Goal: Browse casually: Explore the website without a specific task or goal

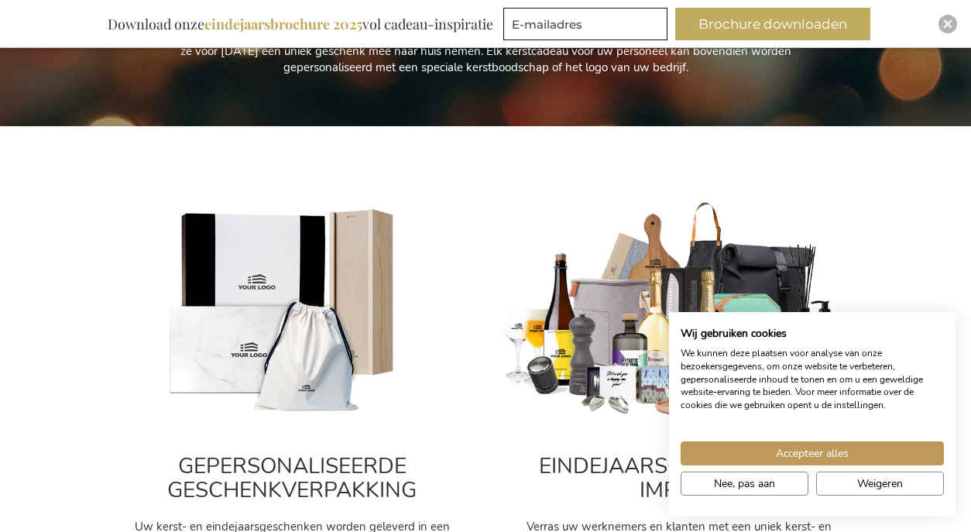
scroll to position [407, 0]
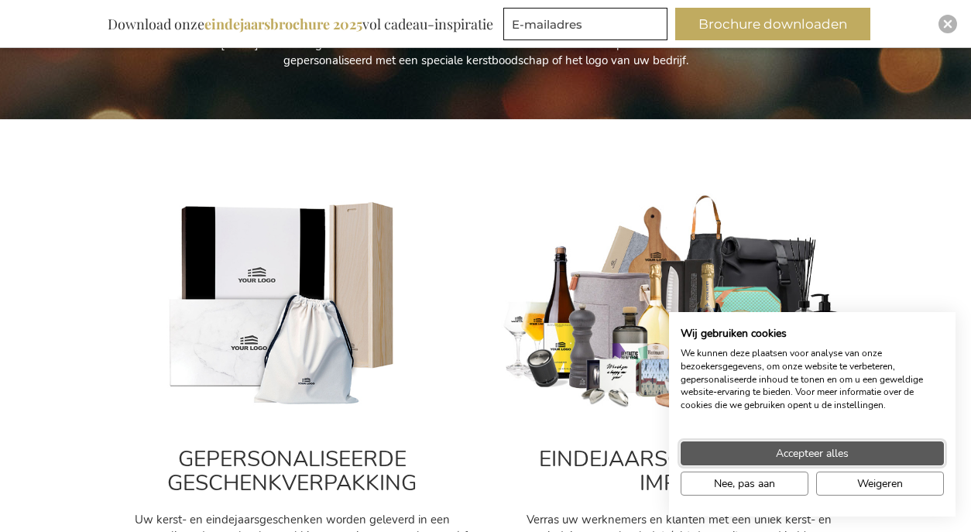
click at [850, 453] on button "Accepteer alles" at bounding box center [812, 453] width 263 height 24
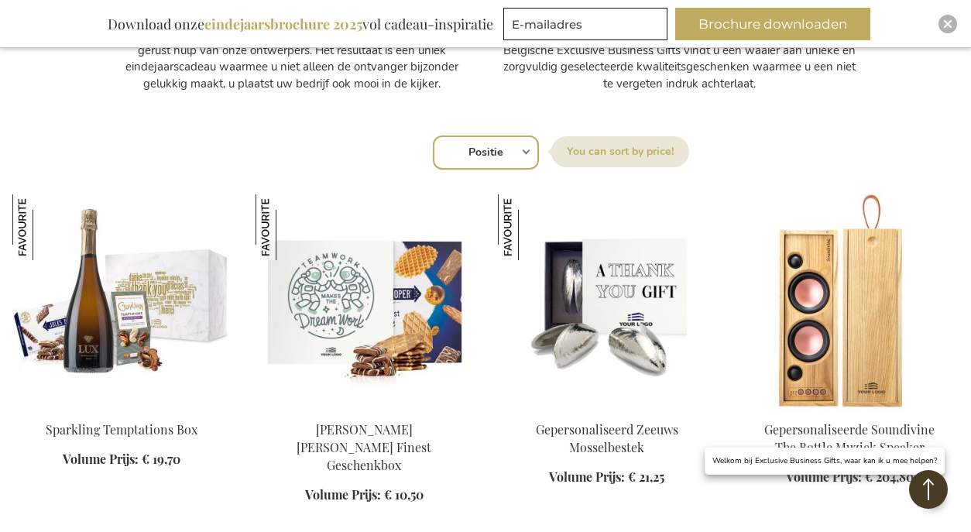
scroll to position [963, 2]
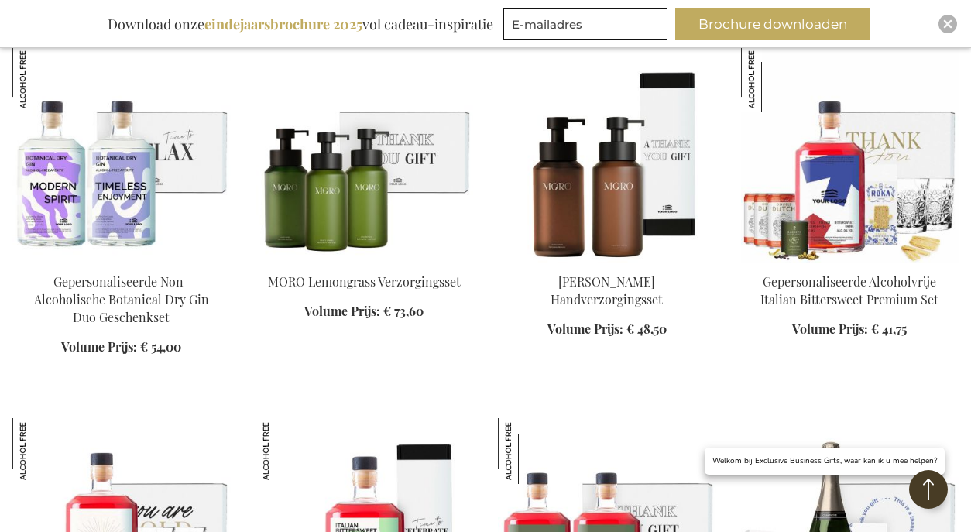
scroll to position [5362, 2]
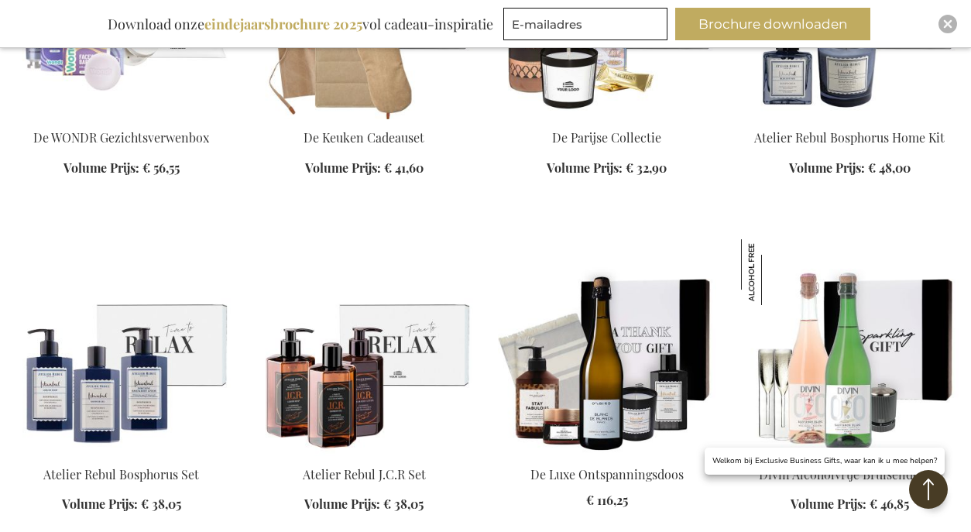
scroll to position [7947, 2]
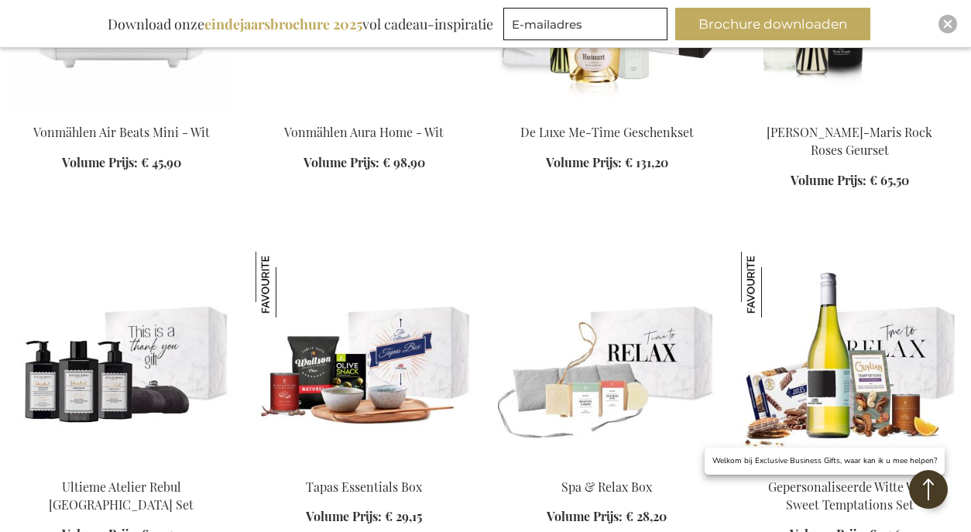
scroll to position [20778, 2]
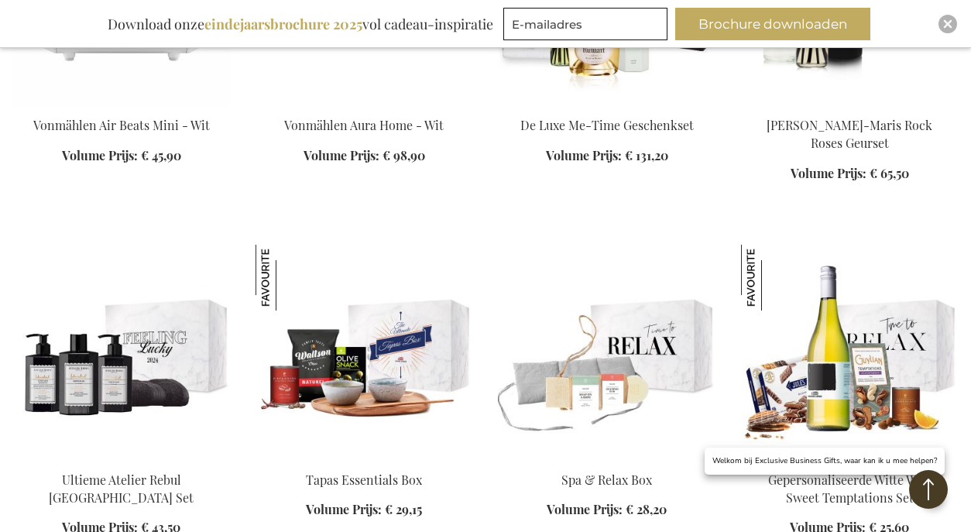
click at [125, 245] on img at bounding box center [121, 353] width 218 height 217
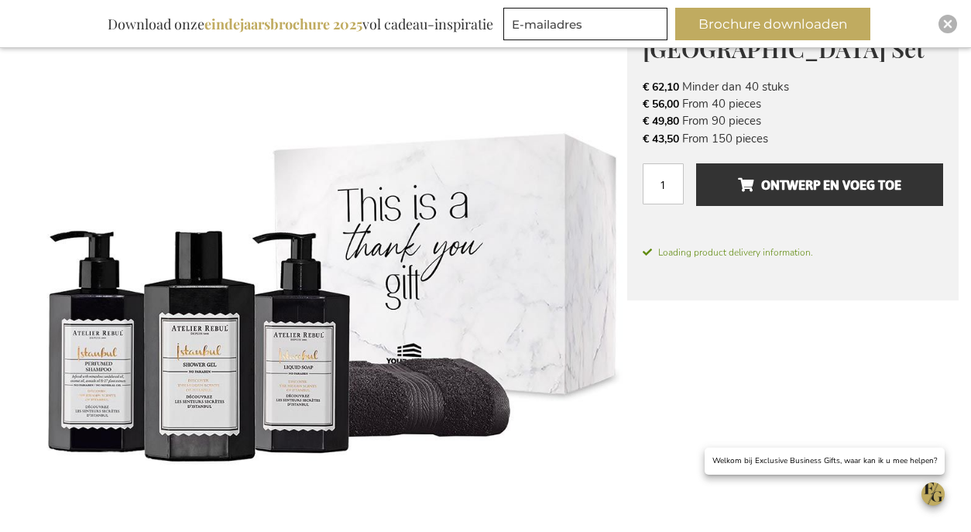
scroll to position [293, 0]
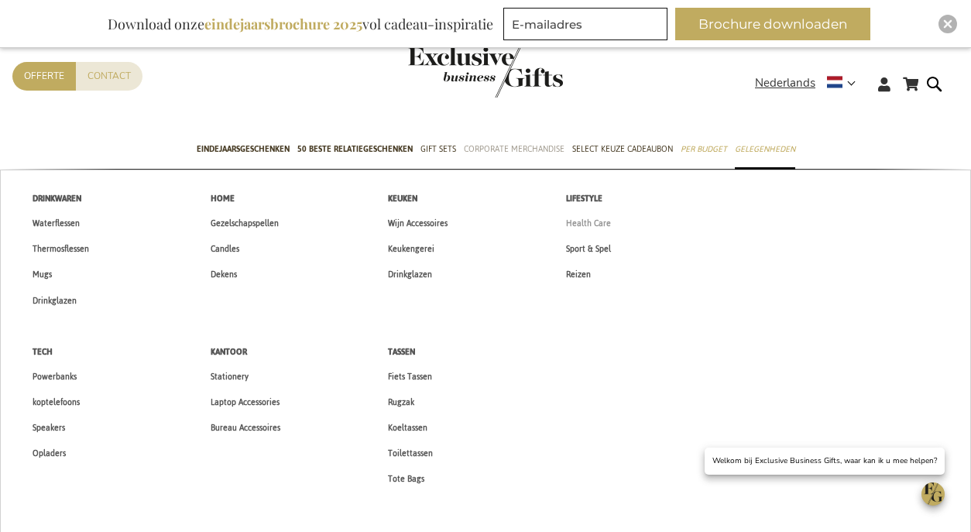
click at [611, 220] on span "Health Care" at bounding box center [588, 223] width 45 height 16
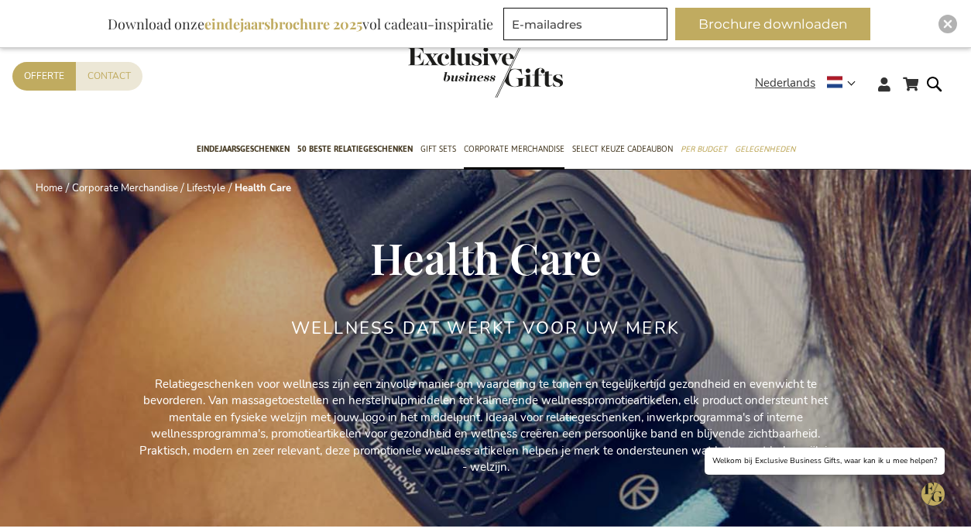
scroll to position [0, 2]
click at [474, 66] on img "store logo" at bounding box center [485, 71] width 155 height 51
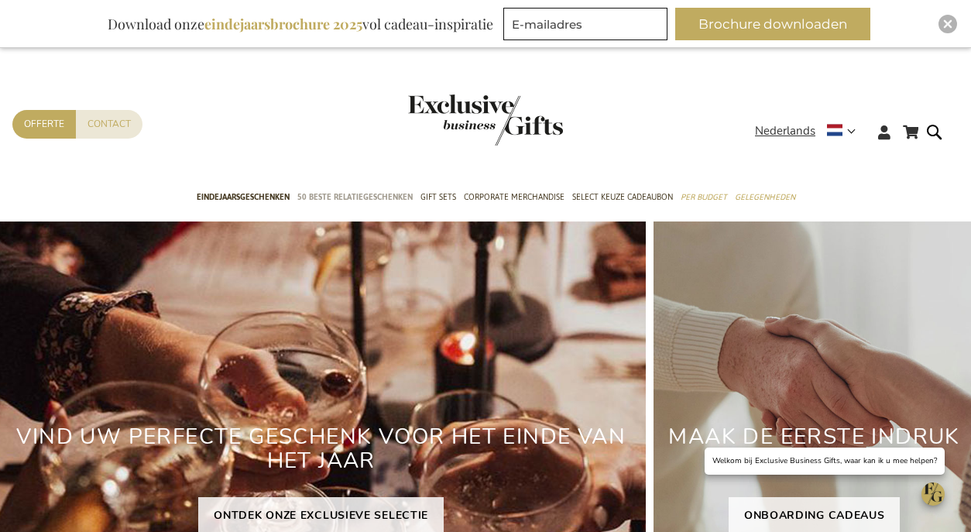
click at [340, 190] on span "50 beste relatiegeschenken" at bounding box center [354, 197] width 115 height 16
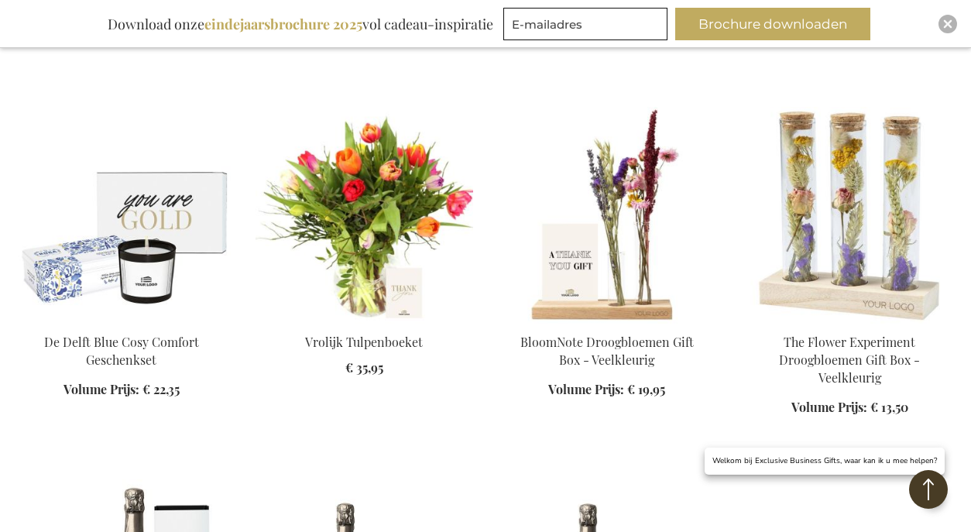
scroll to position [4776, 2]
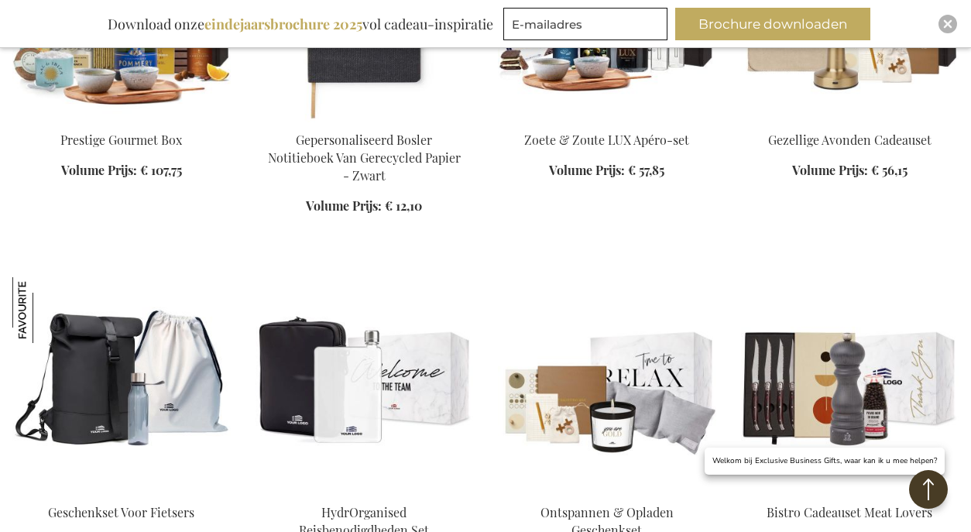
scroll to position [6417, 2]
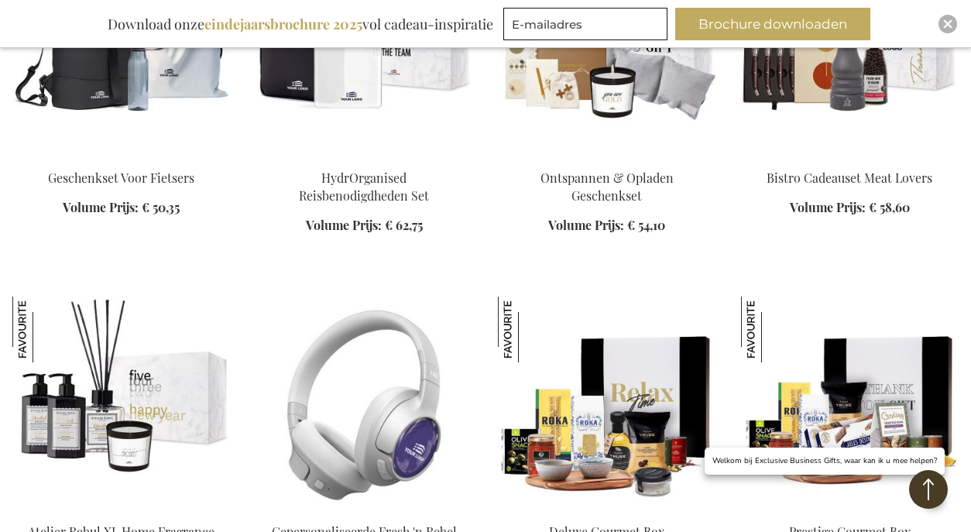
scroll to position [6752, 2]
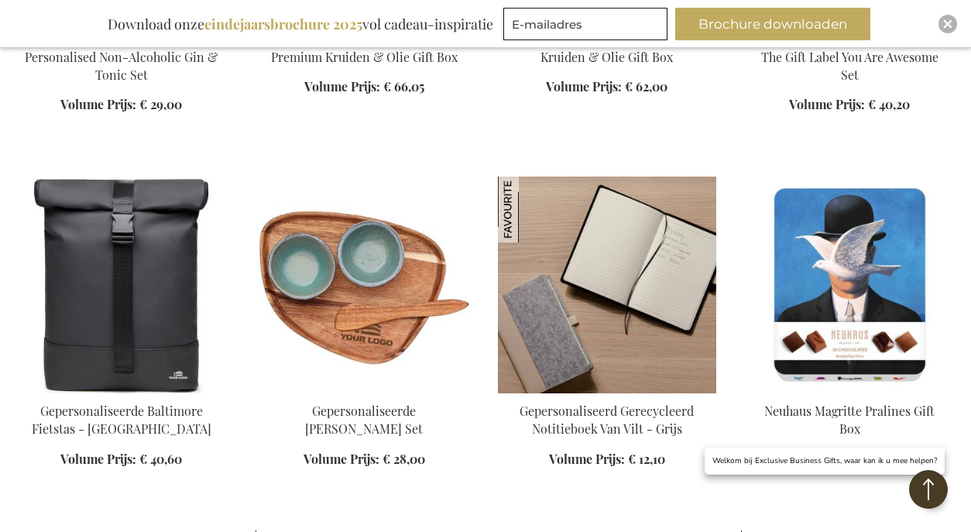
scroll to position [8291, 2]
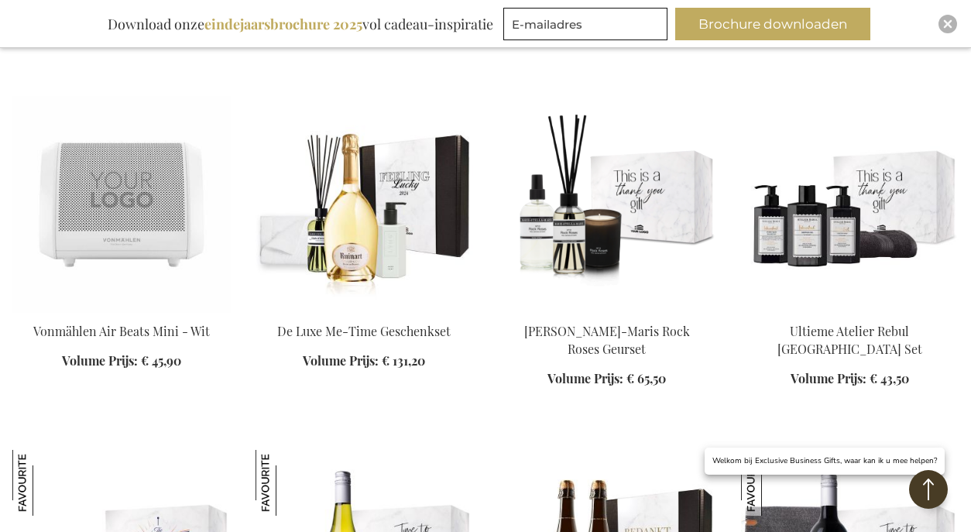
scroll to position [9768, 2]
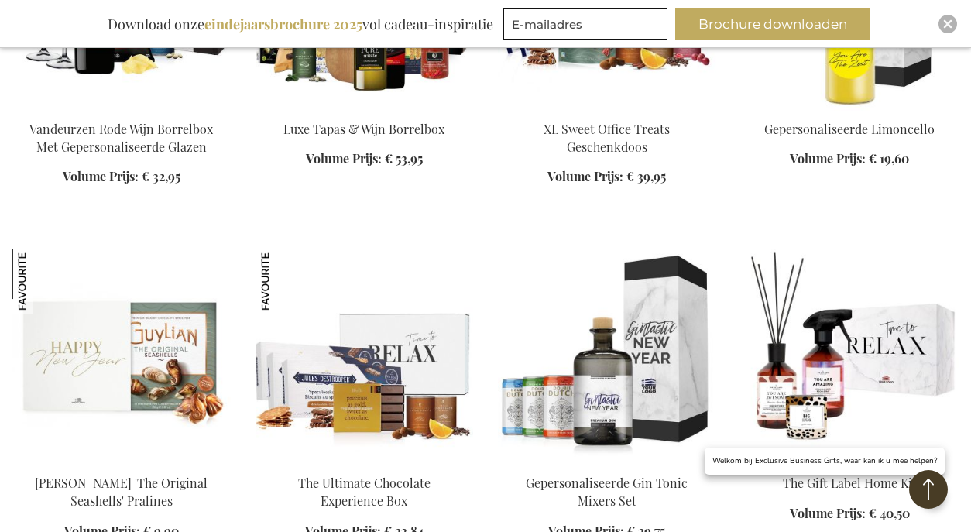
scroll to position [11417, 2]
